Goal: Task Accomplishment & Management: Manage account settings

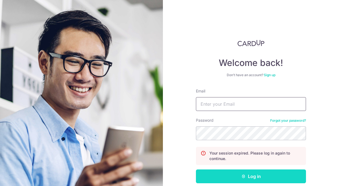
type input "[EMAIL_ADDRESS][DOMAIN_NAME]"
click at [265, 173] on button "Log in" at bounding box center [251, 176] width 110 height 14
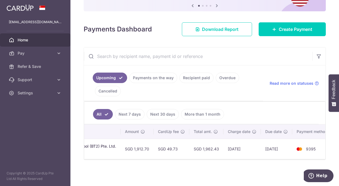
scroll to position [0, 157]
